Goal: Task Accomplishment & Management: Manage account settings

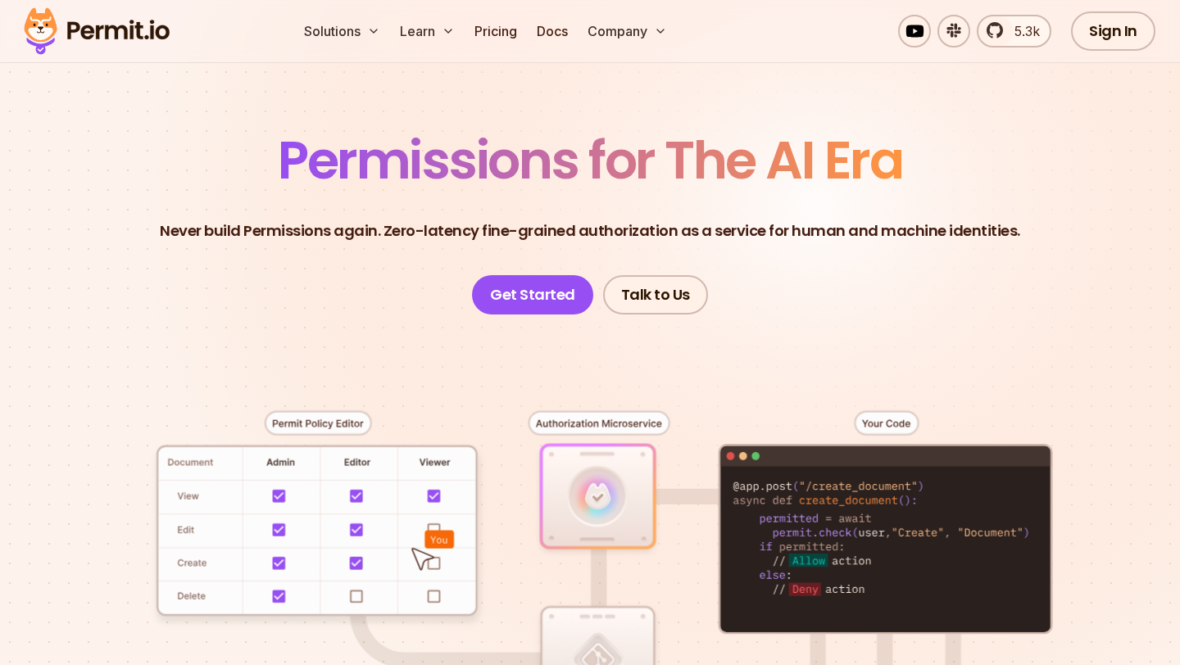
scroll to position [29, 0]
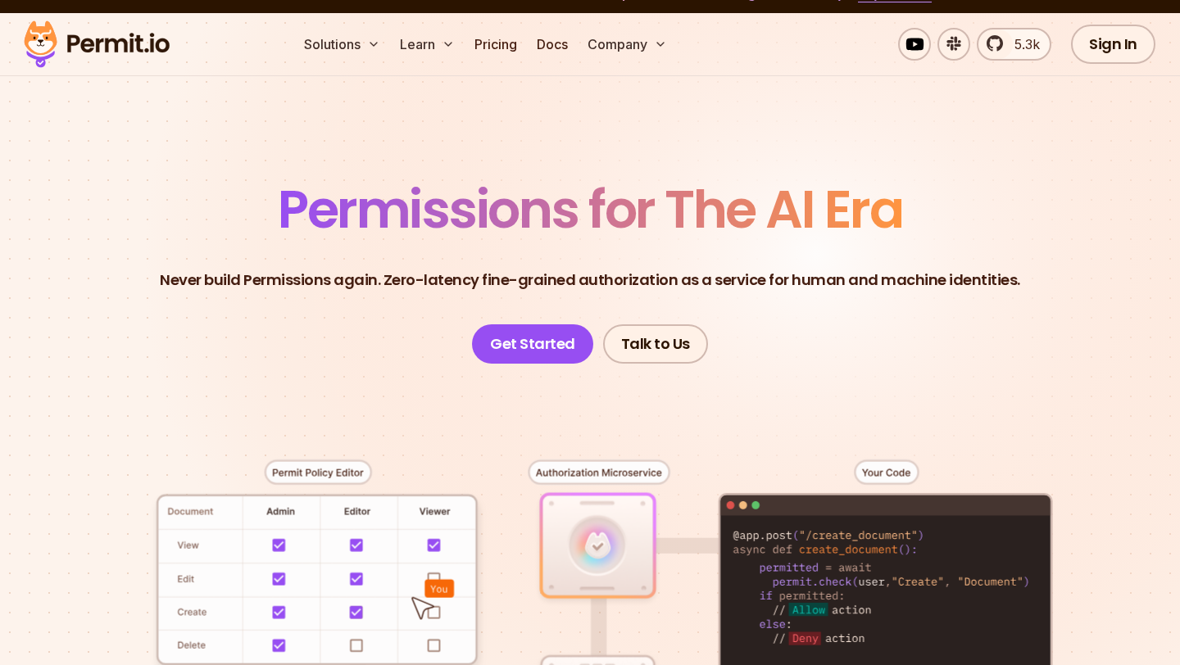
click at [350, 365] on div at bounding box center [589, 652] width 1101 height 577
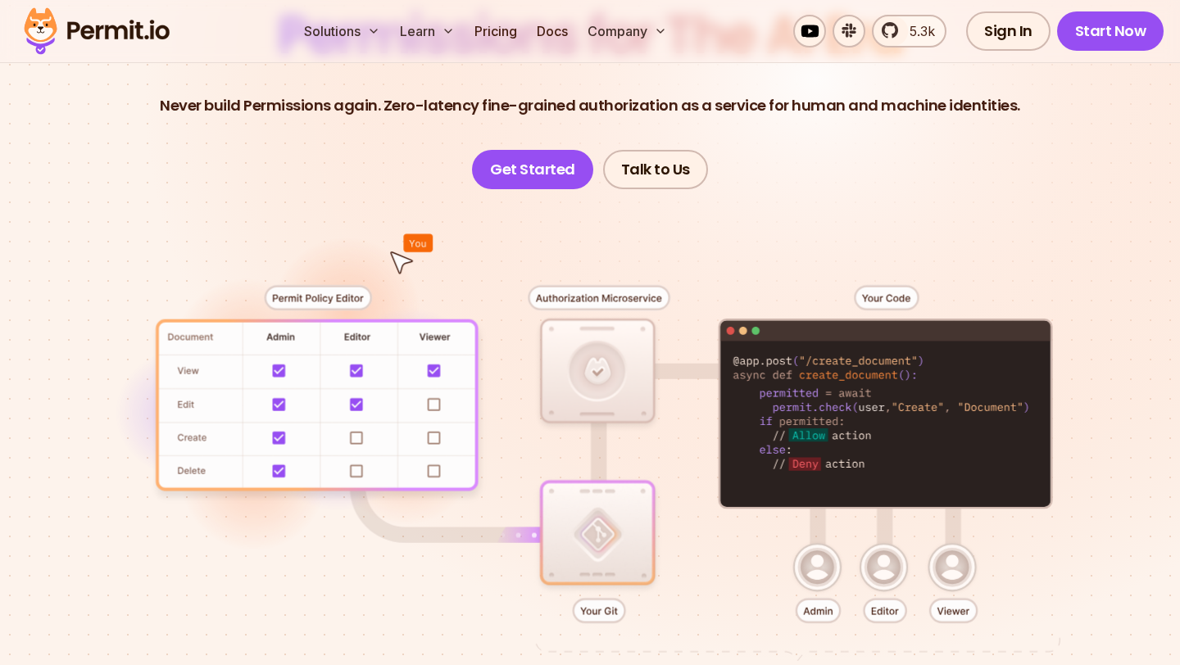
scroll to position [0, 0]
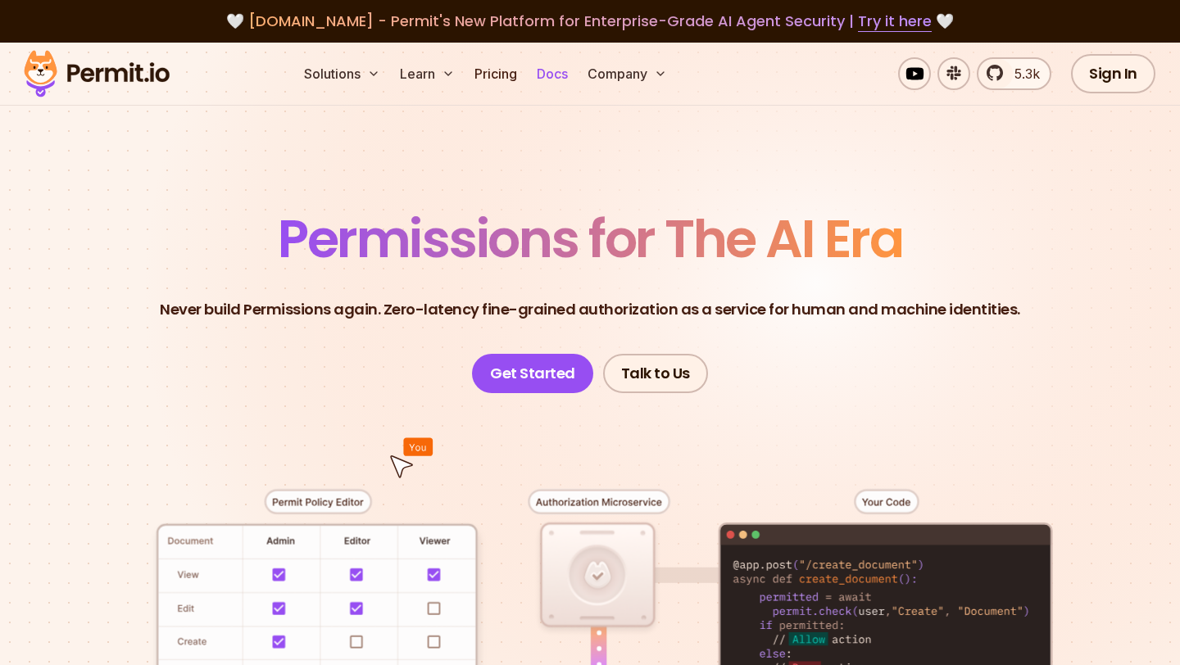
click at [554, 66] on link "Docs" at bounding box center [552, 73] width 44 height 33
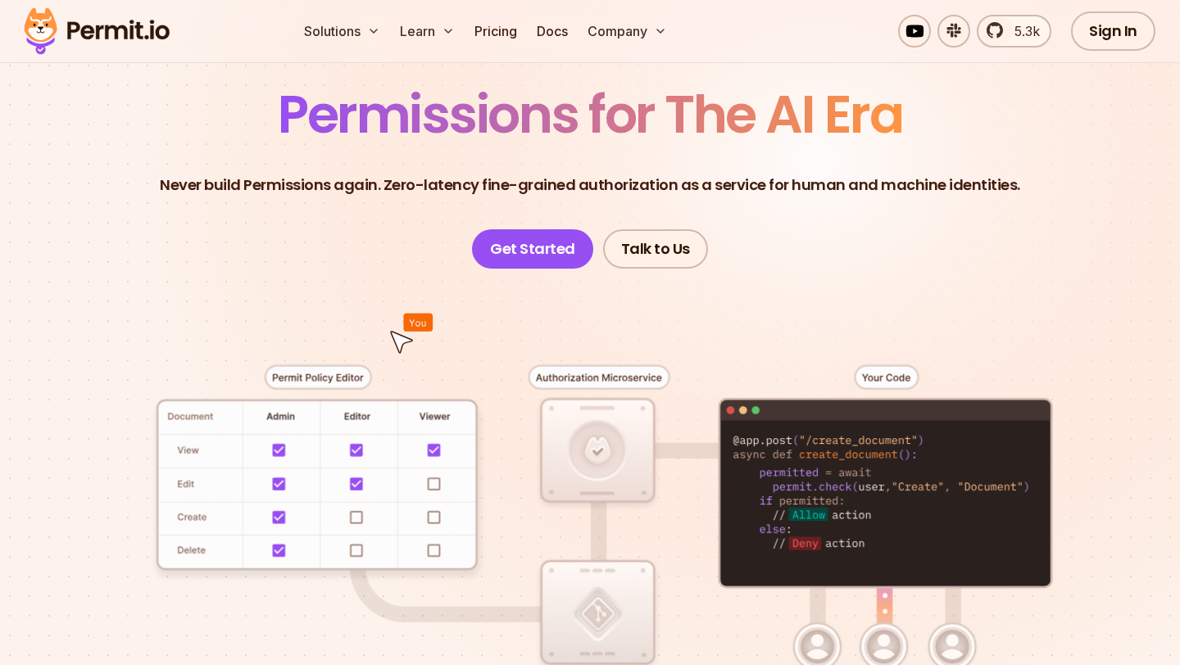
scroll to position [82, 0]
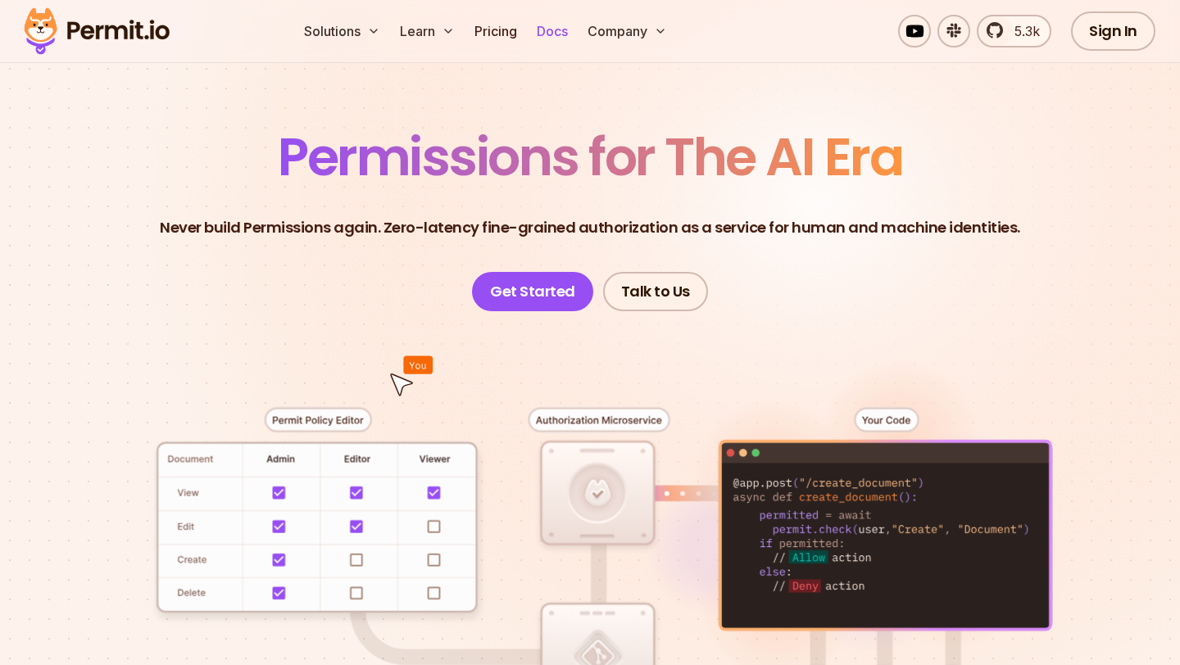
click at [552, 33] on link "Docs" at bounding box center [552, 31] width 44 height 33
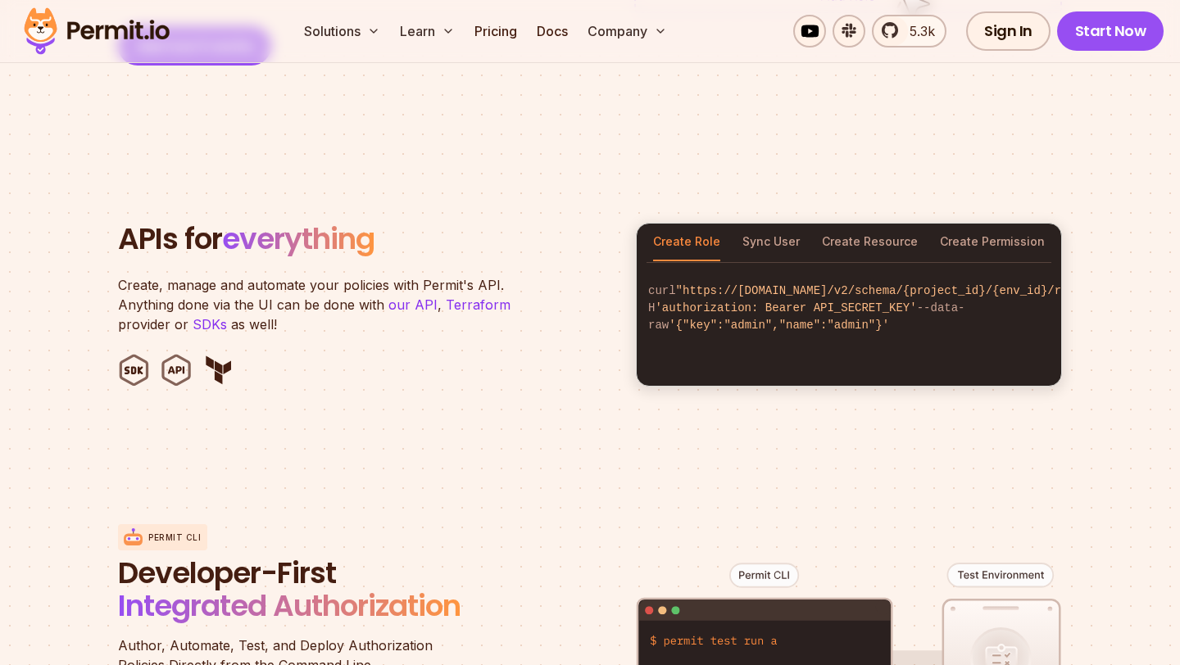
scroll to position [1558, 0]
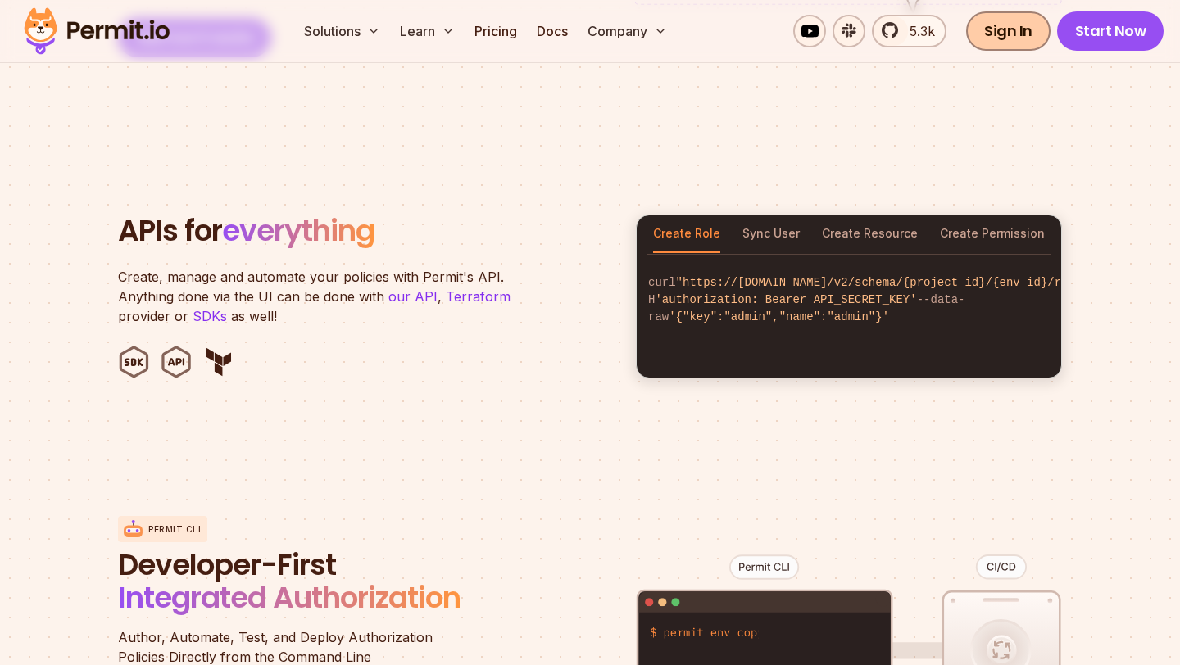
click at [1031, 42] on link "Sign In" at bounding box center [1008, 30] width 84 height 39
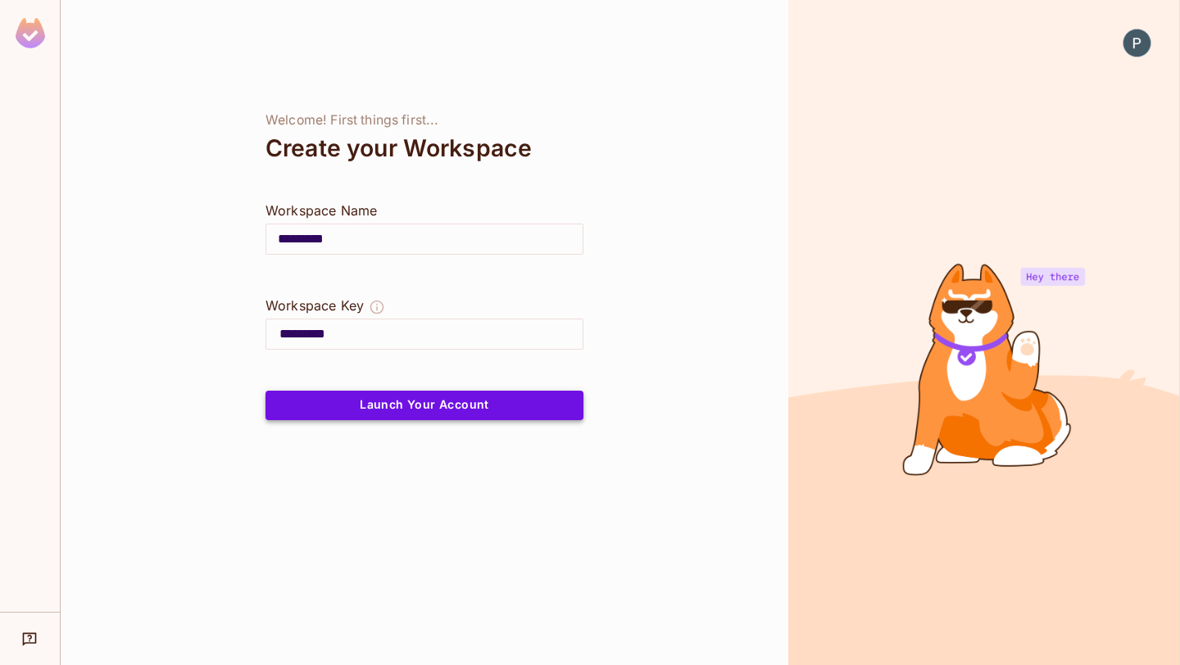
click at [428, 410] on button "Launch Your Account" at bounding box center [424, 405] width 318 height 29
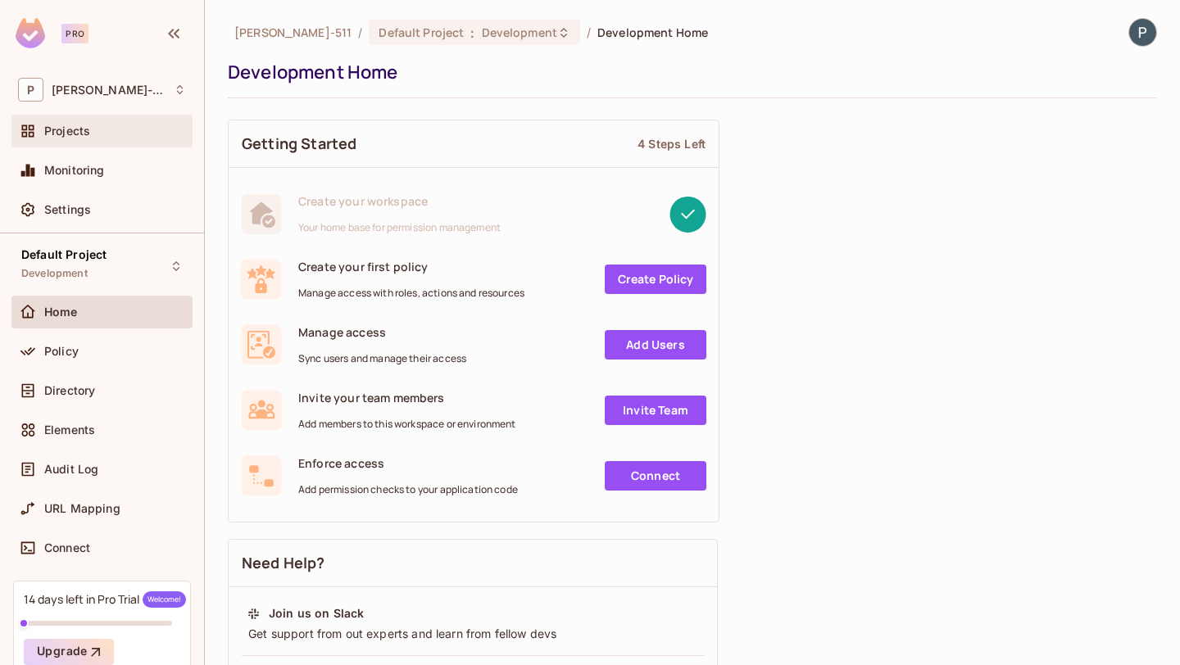
click at [88, 143] on div "Projects" at bounding box center [101, 131] width 181 height 33
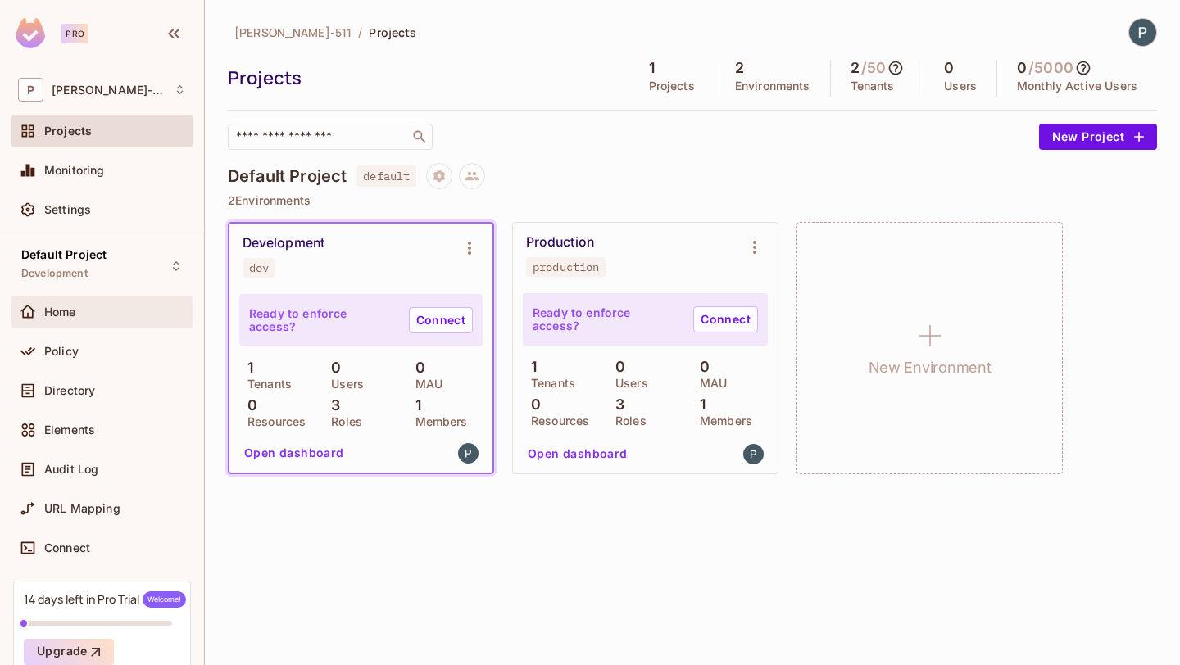
click at [75, 301] on div "Home" at bounding box center [101, 312] width 181 height 33
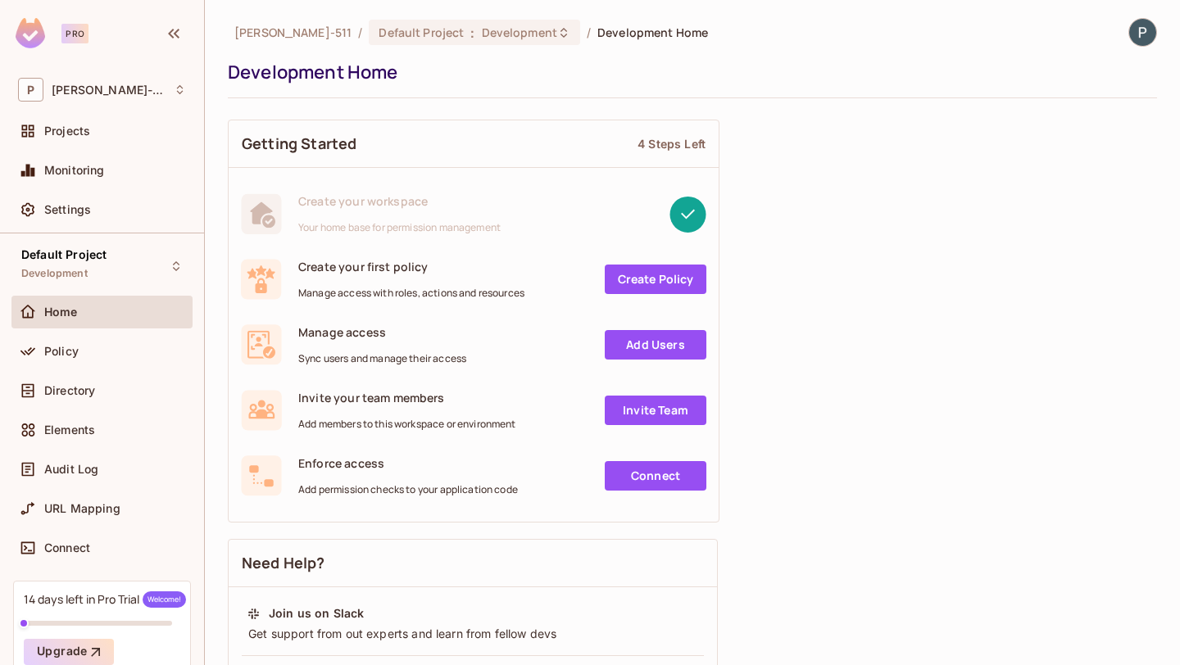
scroll to position [21, 0]
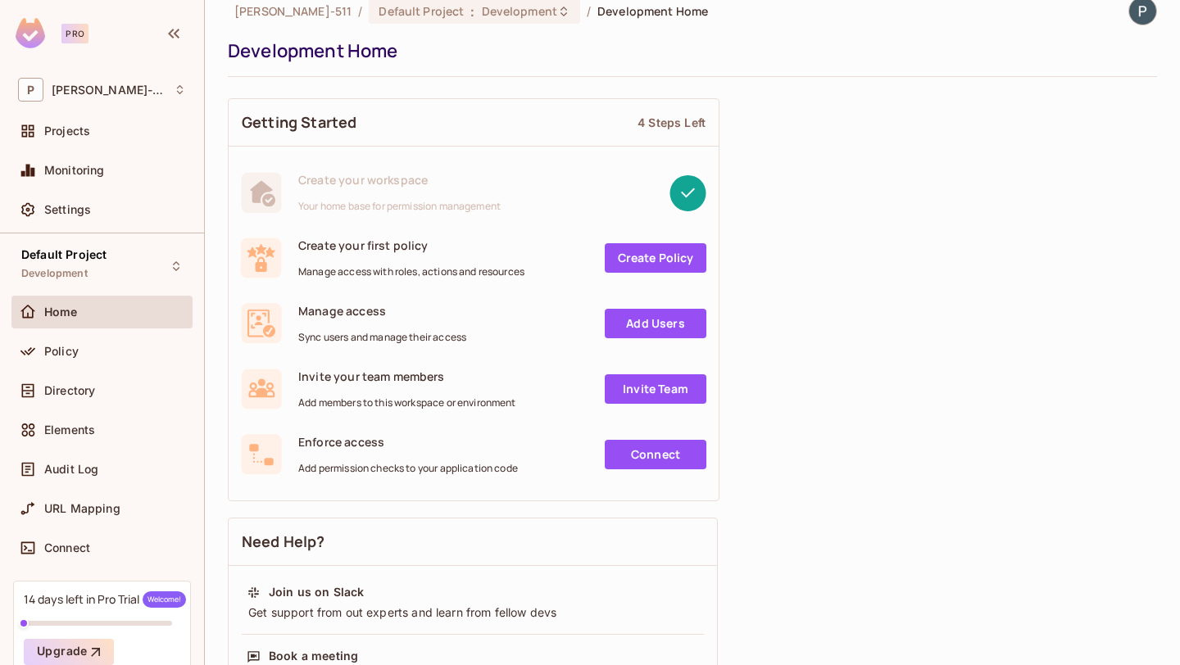
click at [641, 332] on link "Add Users" at bounding box center [656, 323] width 102 height 29
